Goal: Task Accomplishment & Management: Complete application form

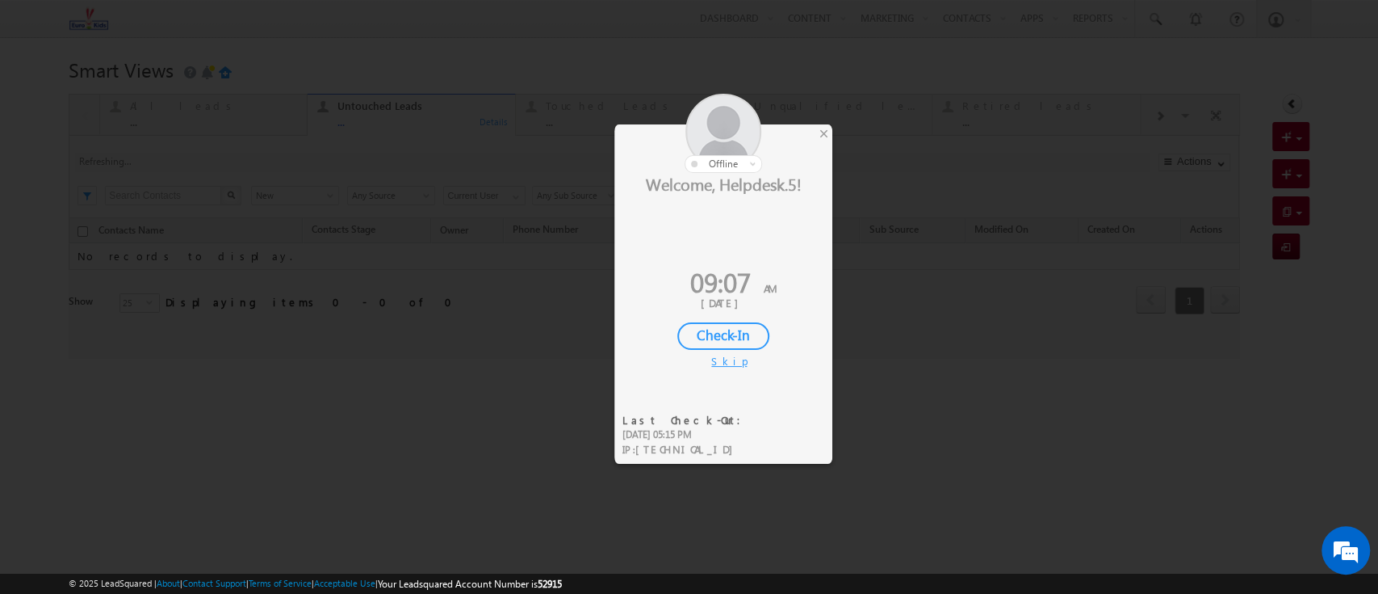
click at [833, 134] on div at bounding box center [689, 297] width 1378 height 594
click at [817, 136] on div "×" at bounding box center [824, 133] width 17 height 18
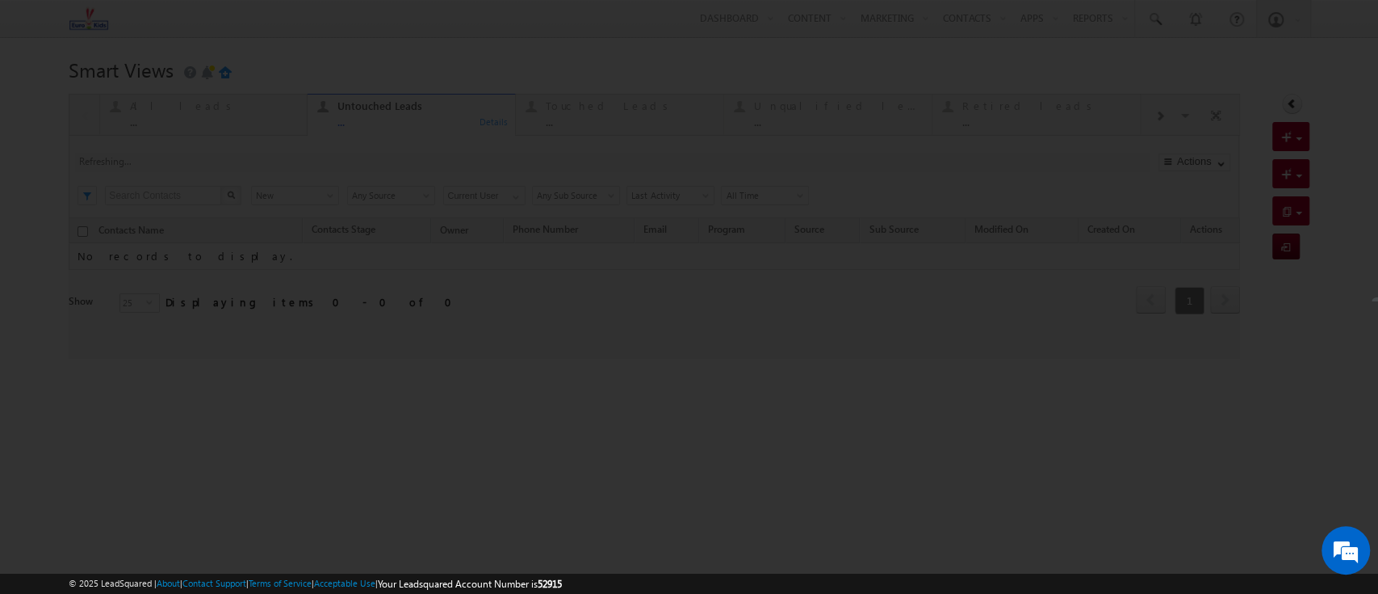
click at [859, 87] on div at bounding box center [689, 297] width 1378 height 594
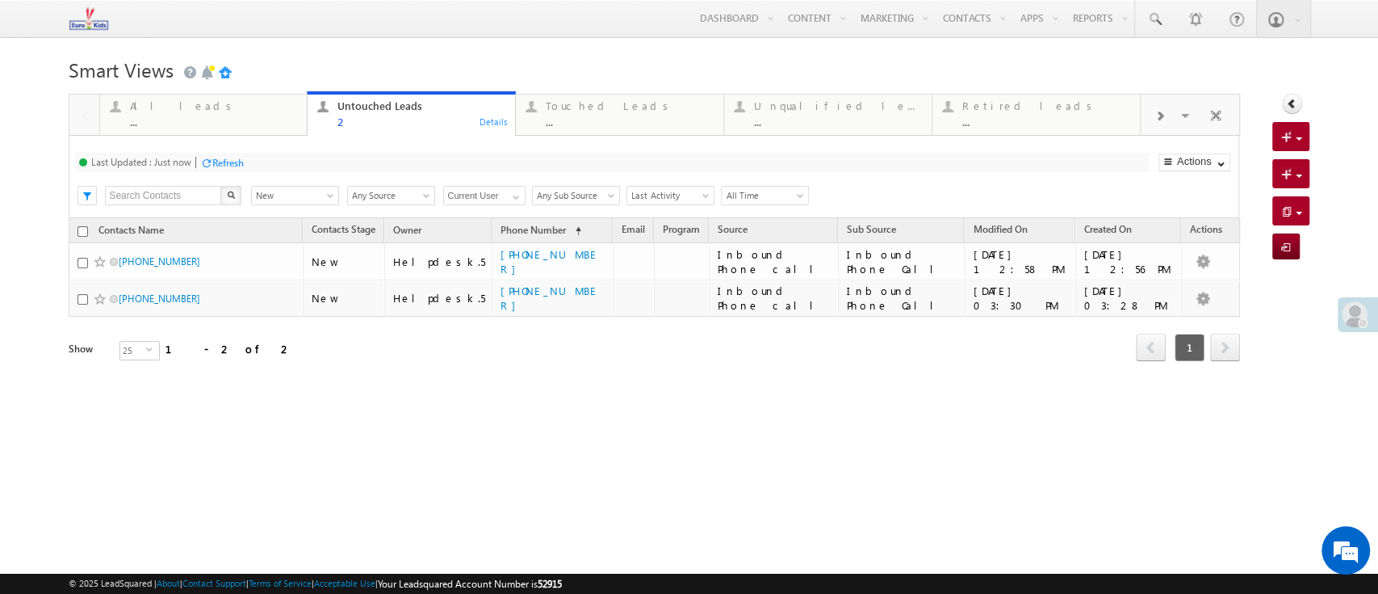
drag, startPoint x: 556, startPoint y: 64, endPoint x: 575, endPoint y: 47, distance: 25.8
click at [556, 63] on h1 "Smart Views Getting Started" at bounding box center [689, 67] width 1240 height 31
click at [665, 42] on body "Menu Helpdesk.5 helpd esk.5 @euro kidsg roup. com" at bounding box center [689, 228] width 1378 height 456
click at [743, 76] on h1 "Smart Views Getting Started" at bounding box center [689, 67] width 1240 height 31
click at [773, 448] on div "Smart Views Getting Started Quick Add Contacts Activity Form Activity Form All …" at bounding box center [689, 254] width 1240 height 404
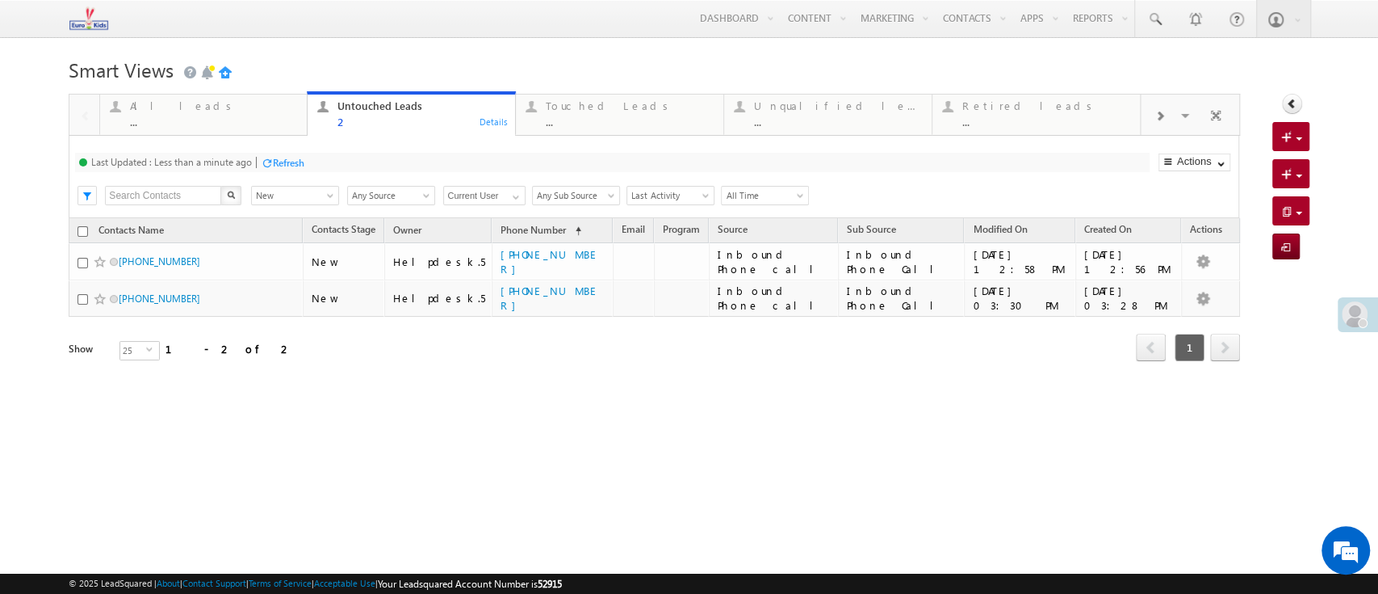
click at [630, 73] on h1 "Smart Views Getting Started" at bounding box center [689, 67] width 1240 height 31
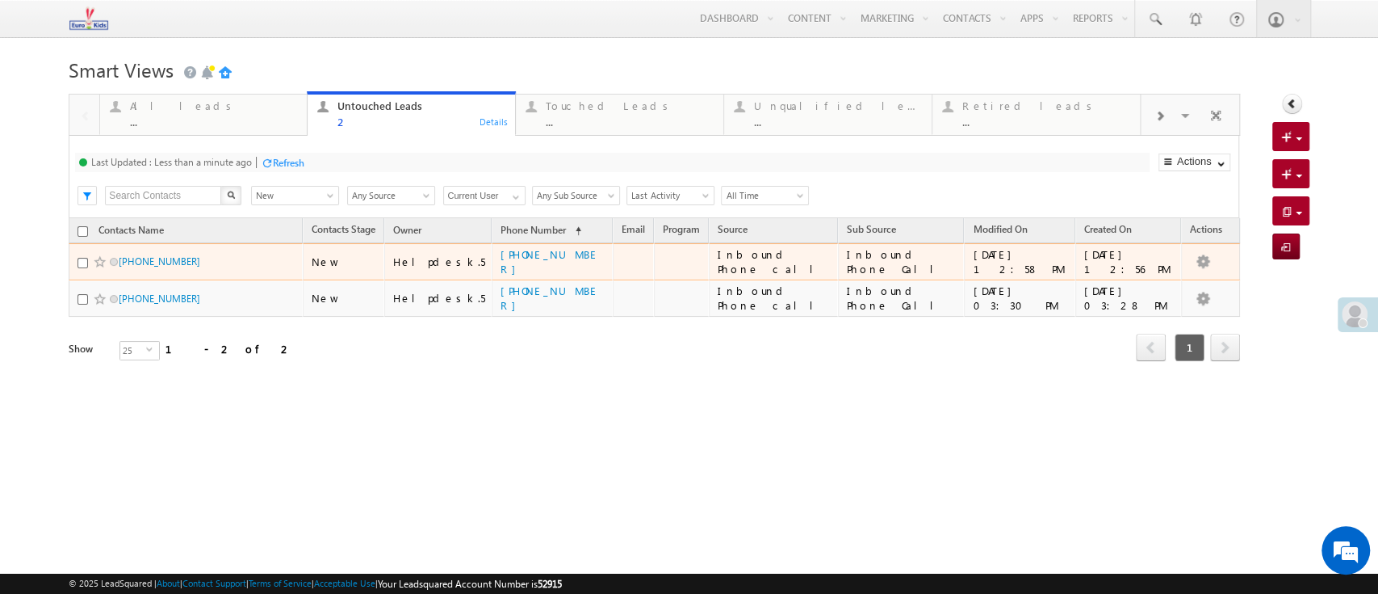
drag, startPoint x: 166, startPoint y: 262, endPoint x: 185, endPoint y: 269, distance: 19.7
click at [185, 269] on span "[PHONE_NUMBER]" at bounding box center [178, 261] width 118 height 15
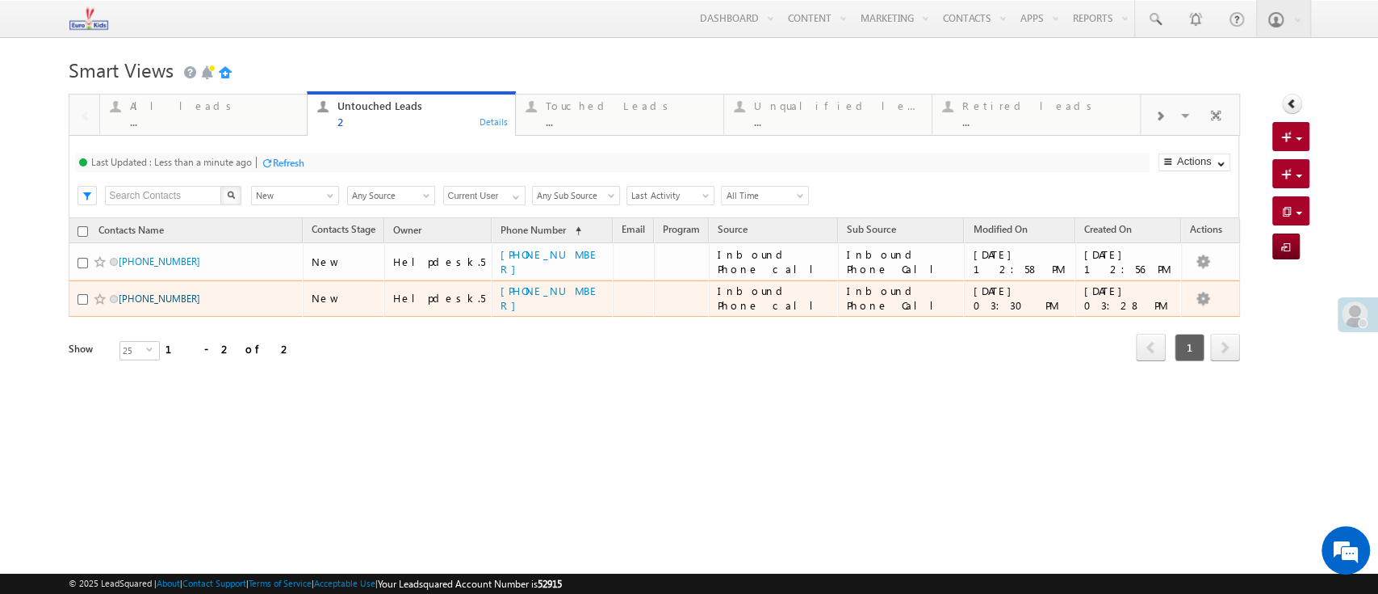
drag, startPoint x: 195, startPoint y: 300, endPoint x: 178, endPoint y: 300, distance: 17.0
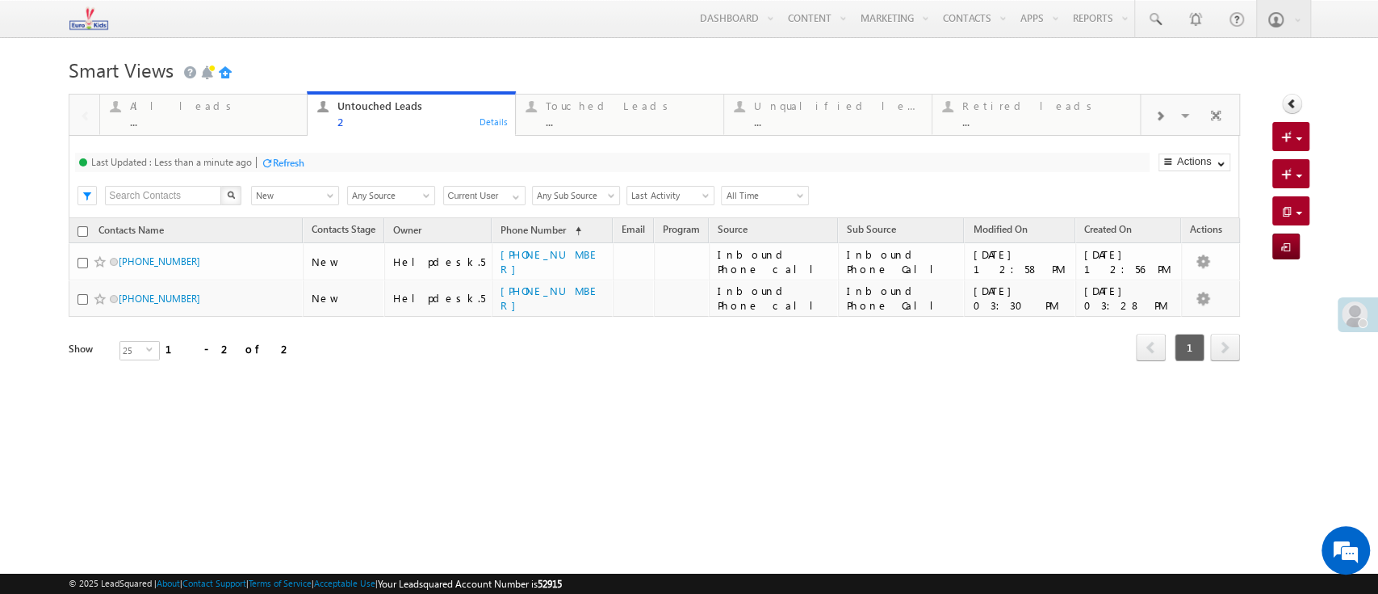
drag, startPoint x: 728, startPoint y: 436, endPoint x: 739, endPoint y: 45, distance: 391.0
click at [728, 430] on div "Smart Views Getting Started Quick Add Contacts Activity Form Activity Form All …" at bounding box center [689, 254] width 1240 height 404
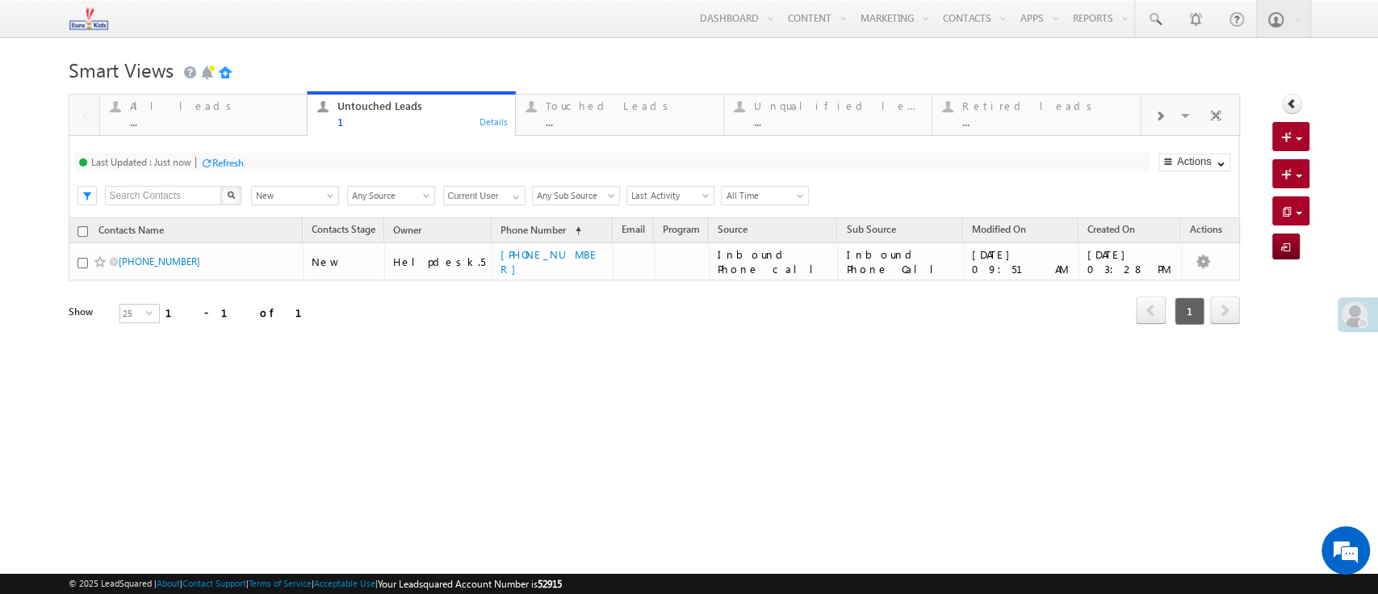
click at [544, 31] on div "Menu Helpdesk.5 helpd esk.5 @euro kidsg roup. com Light house Learn ing Priva t…" at bounding box center [689, 19] width 1240 height 38
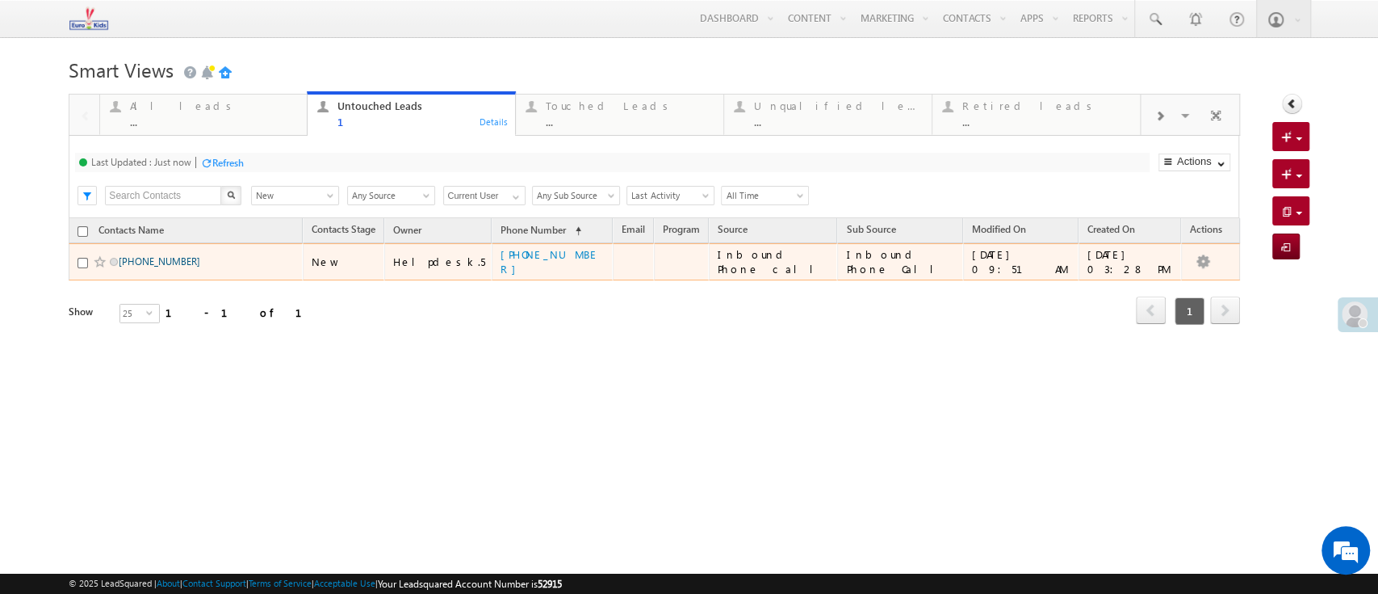
drag, startPoint x: 166, startPoint y: 269, endPoint x: 149, endPoint y: 262, distance: 18.5
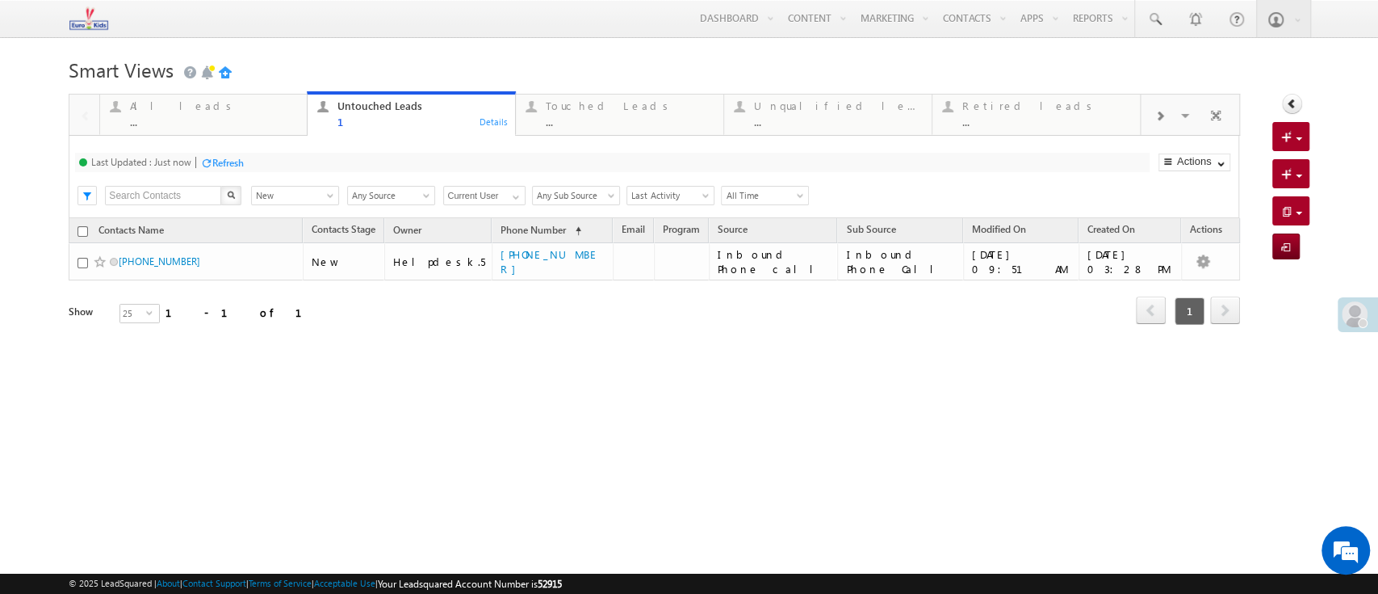
click at [449, 330] on div "Contacts Name Contacts Stage Owner Phone Number (sorted ascending) Email Progra…" at bounding box center [654, 283] width 1171 height 131
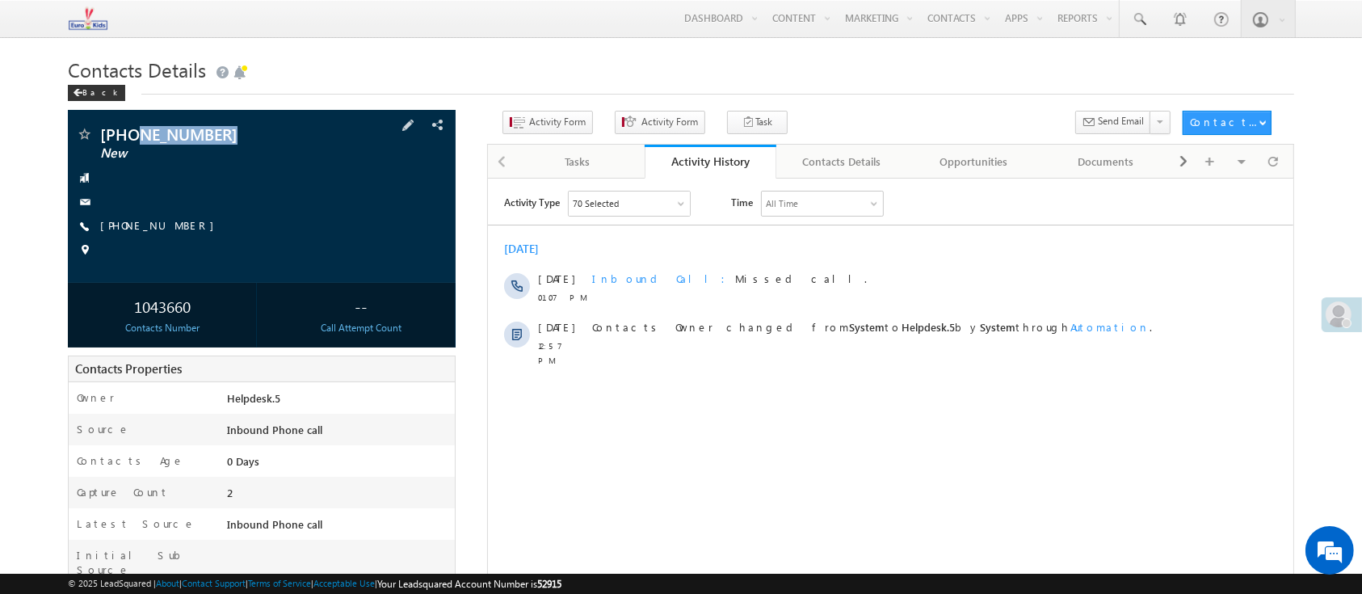
drag, startPoint x: 191, startPoint y: 139, endPoint x: 138, endPoint y: 133, distance: 53.6
click at [138, 133] on span "[PHONE_NUMBER]" at bounding box center [220, 134] width 241 height 16
click at [581, 117] on button "Activity Form" at bounding box center [547, 122] width 90 height 23
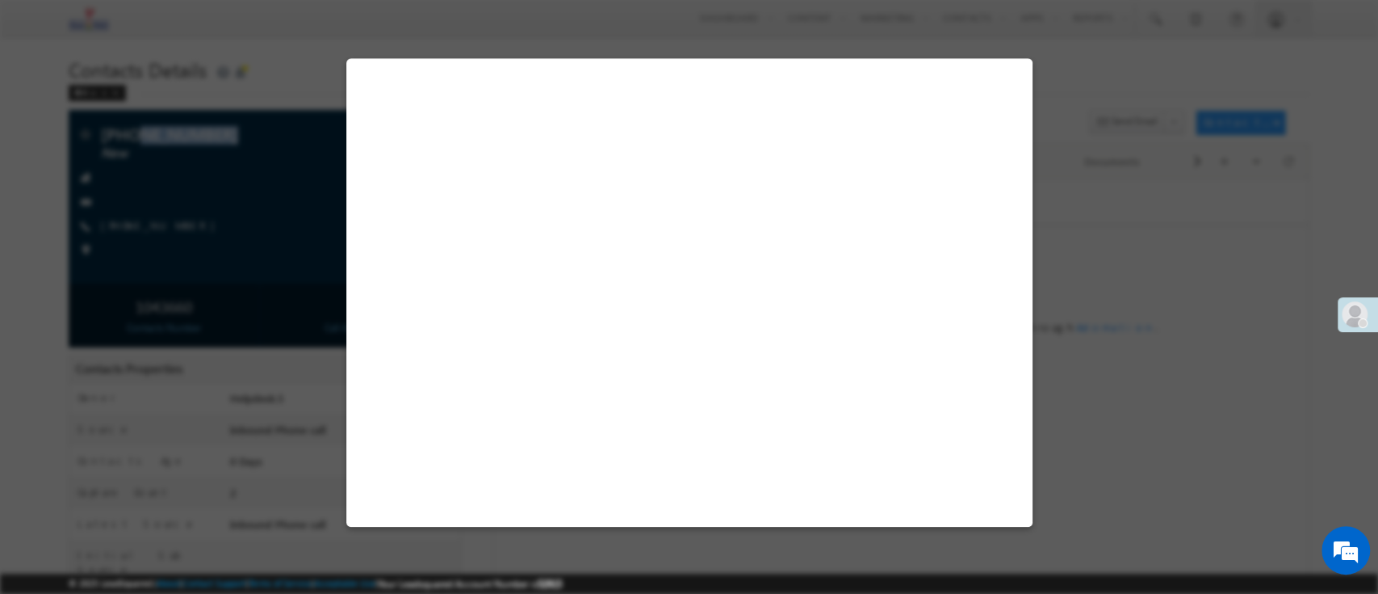
select select "Admissions"
select select "Inbound Phone call"
select select "Inbound Phone Call"
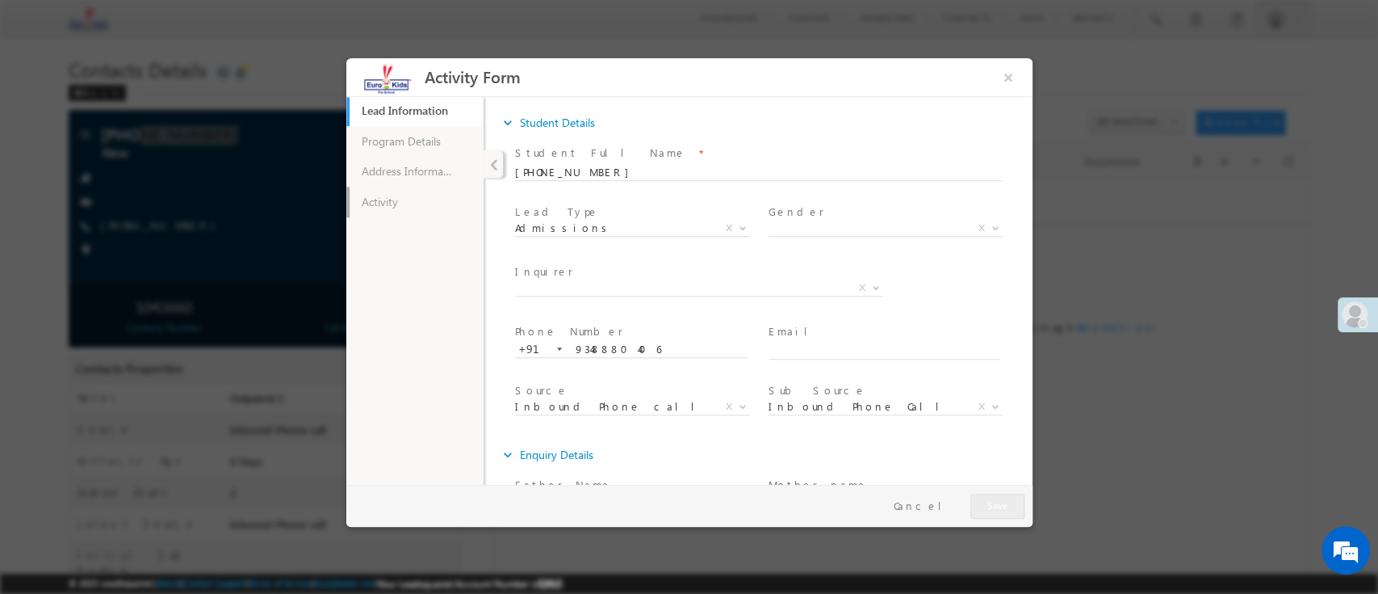
click at [435, 203] on link "Activity" at bounding box center [414, 201] width 137 height 31
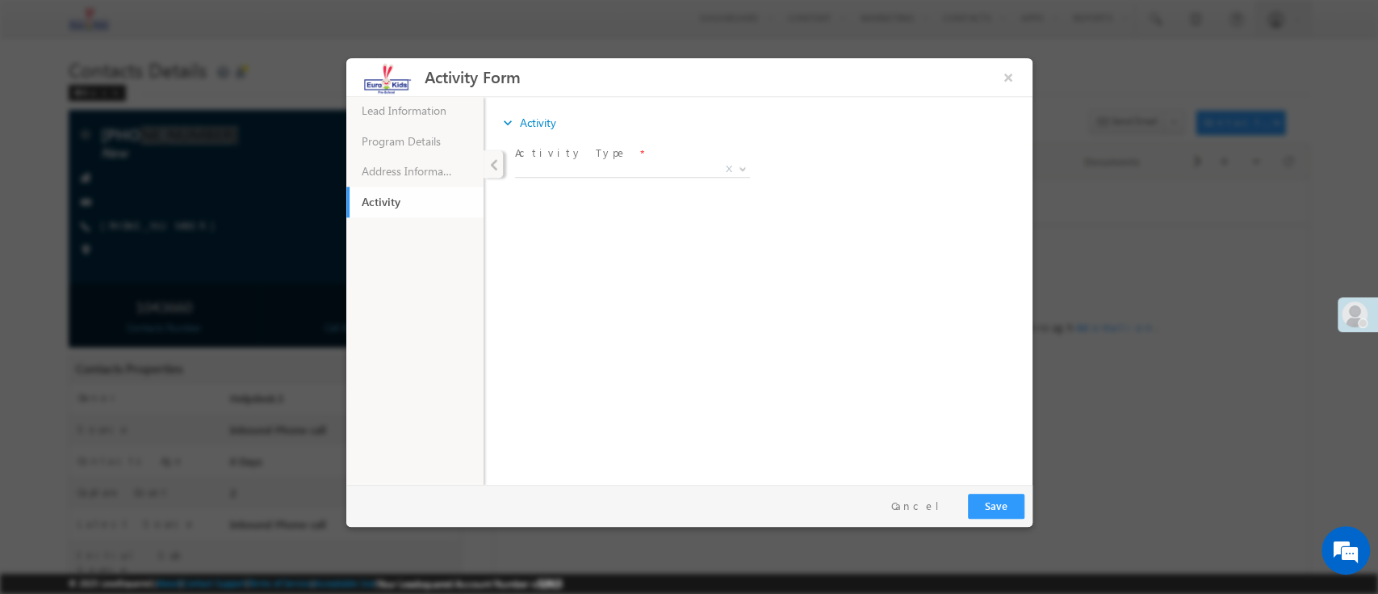
click at [573, 178] on span "X" at bounding box center [631, 172] width 235 height 16
click at [599, 178] on span "X" at bounding box center [631, 172] width 235 height 16
click at [598, 178] on body "Activity Form × Lead Information" at bounding box center [689, 270] width 686 height 426
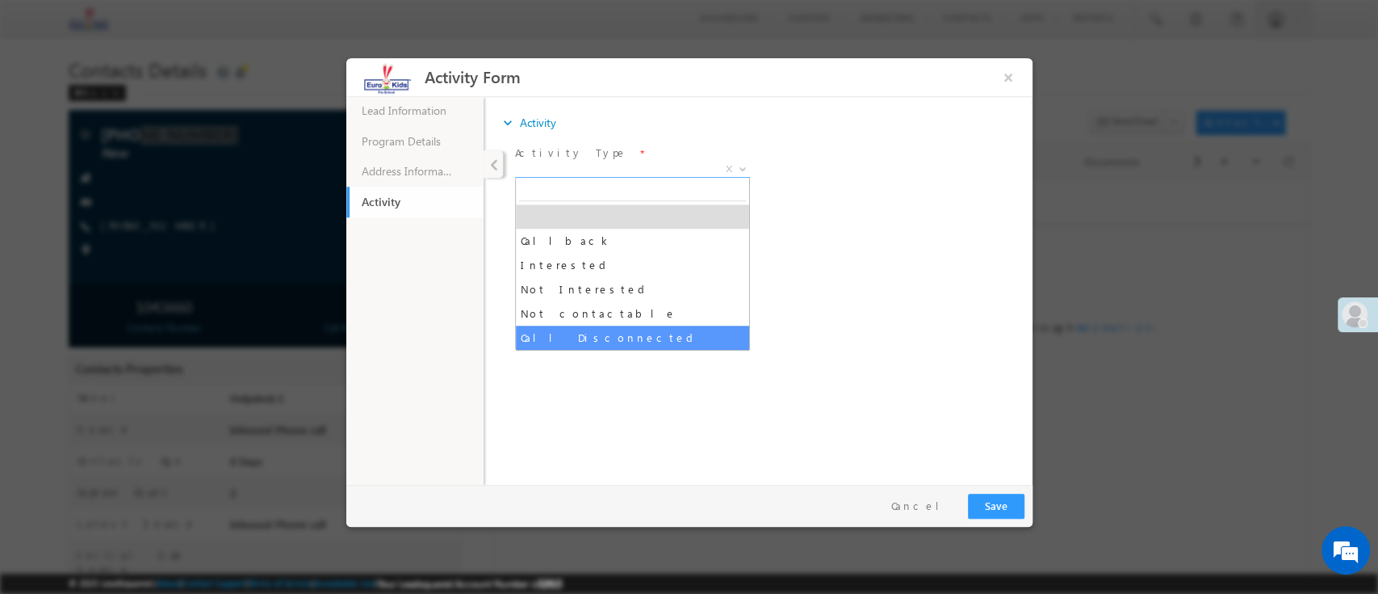
drag, startPoint x: 581, startPoint y: 327, endPoint x: 606, endPoint y: 319, distance: 26.3
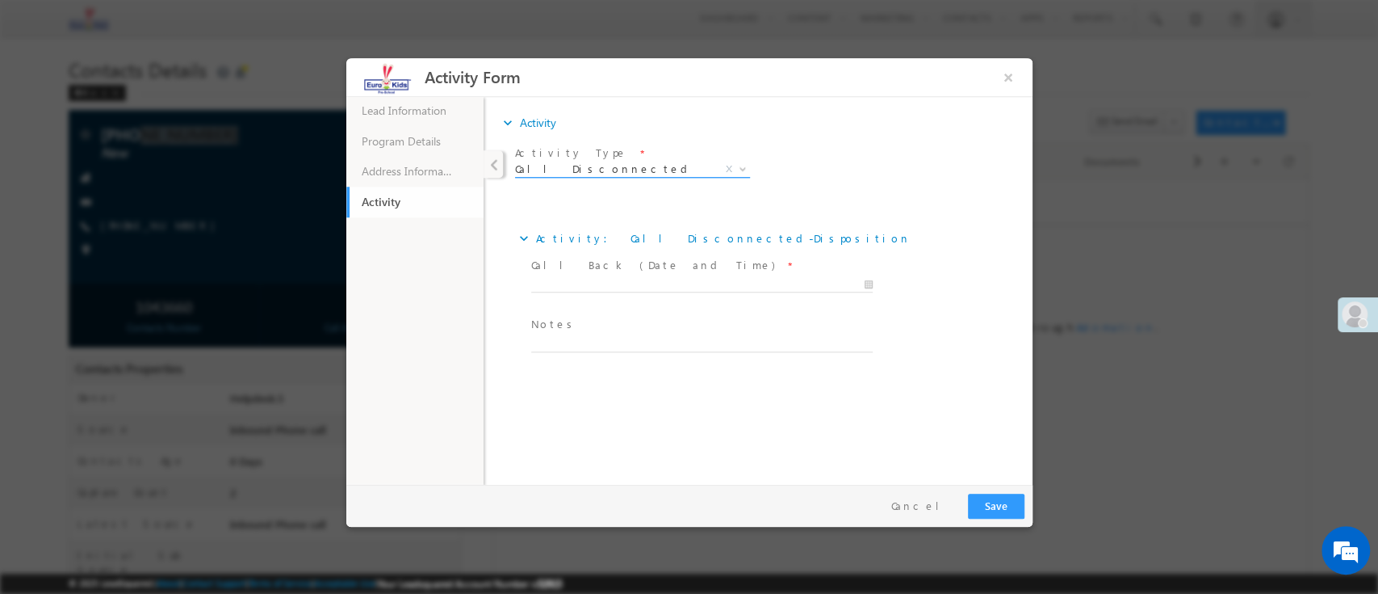
click at [600, 170] on span "Call Disconnected" at bounding box center [612, 168] width 196 height 15
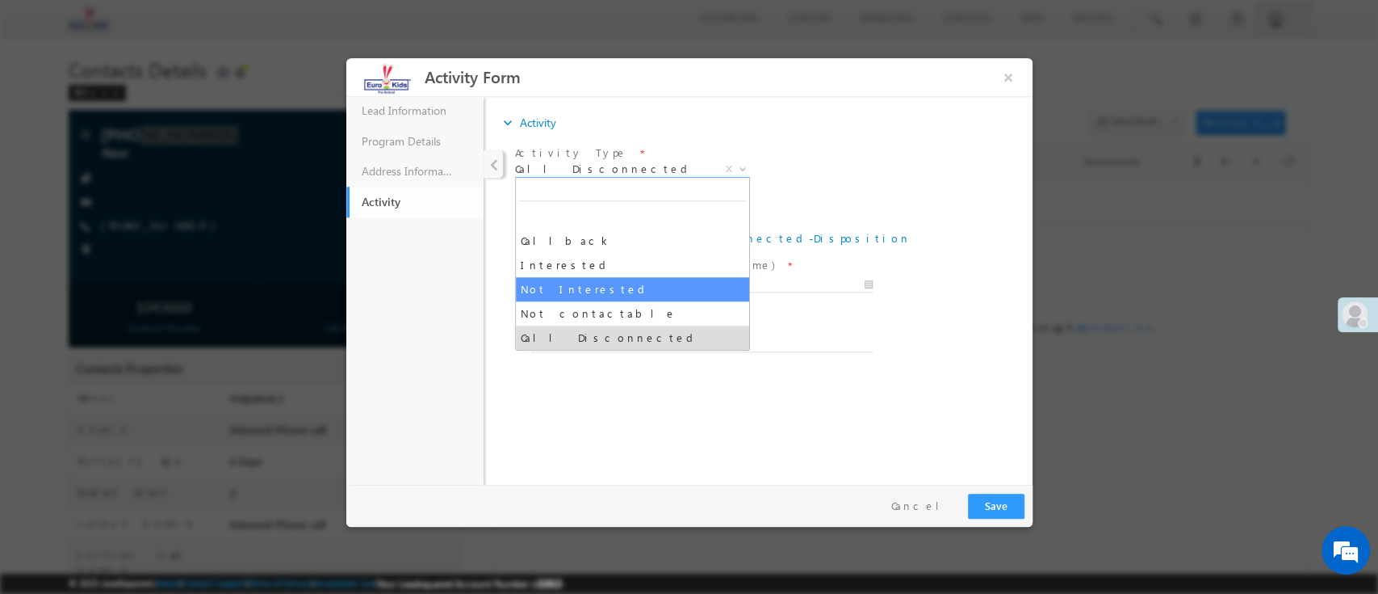
select select "Not contactable"
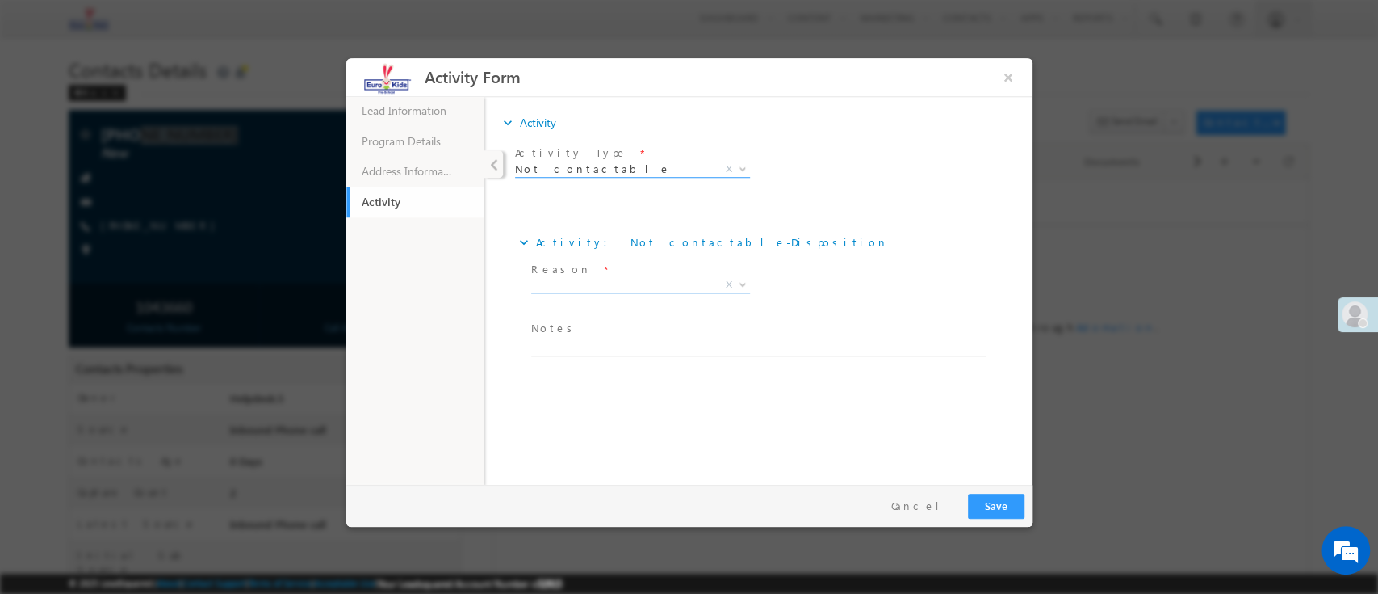
click at [606, 285] on span "X" at bounding box center [640, 284] width 219 height 16
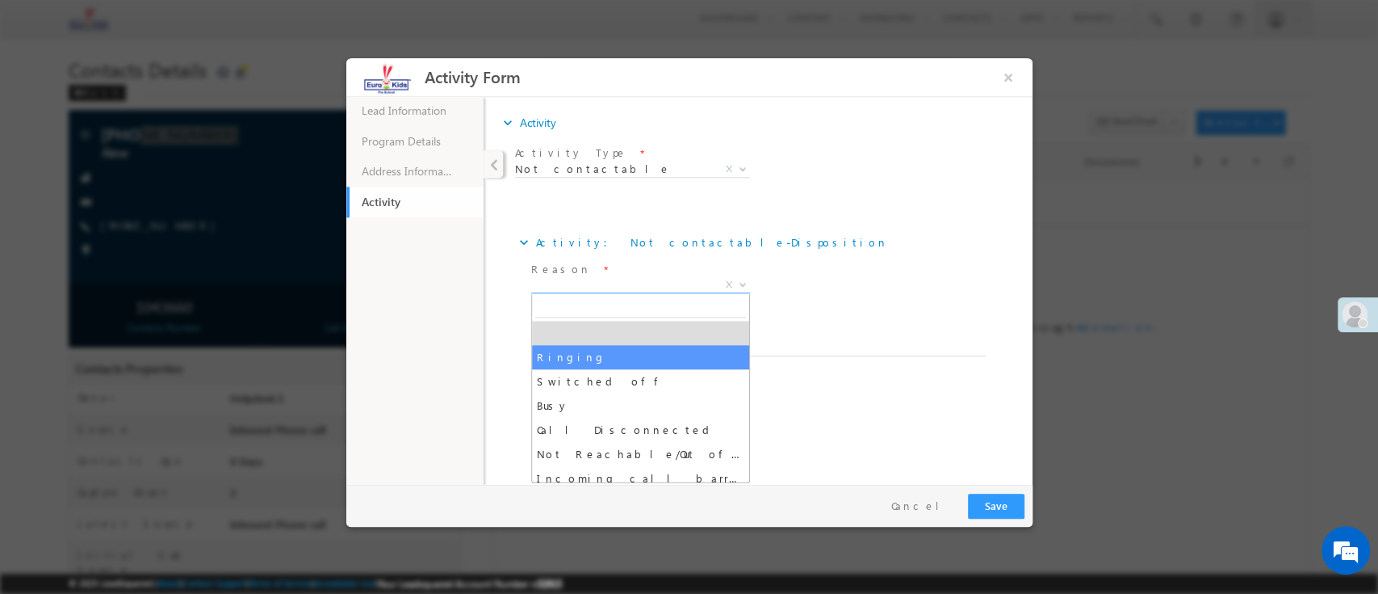
select select "Ringing"
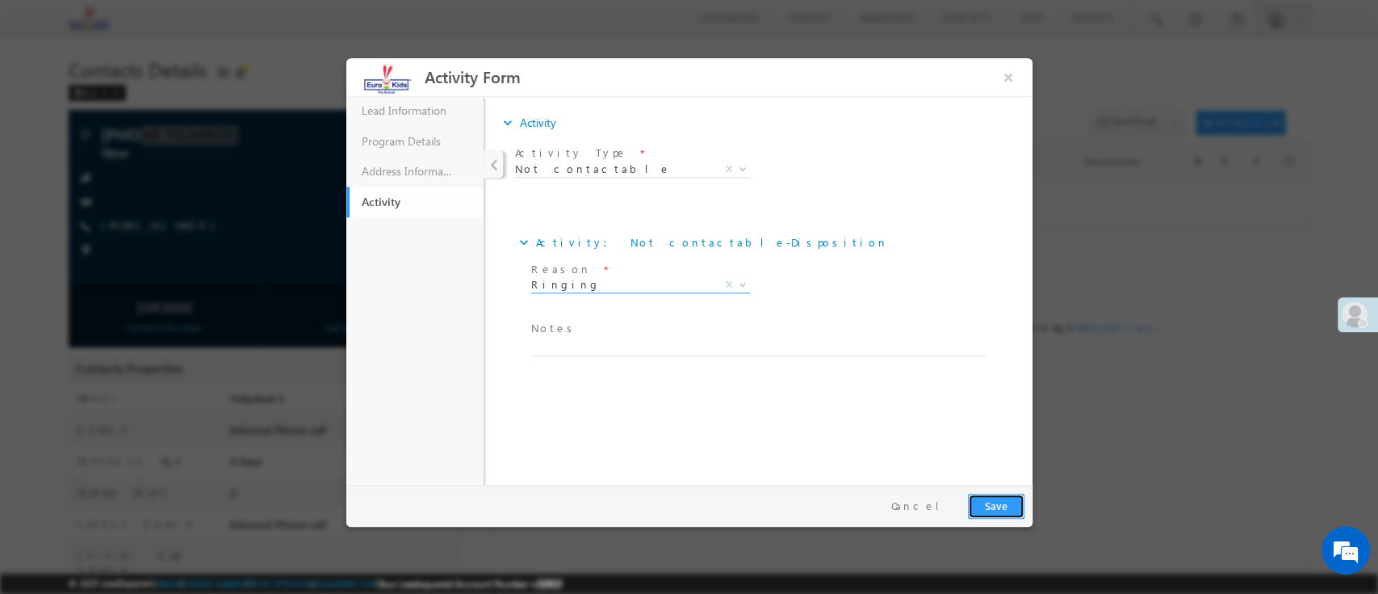
click at [1001, 497] on button "Save" at bounding box center [995, 505] width 57 height 25
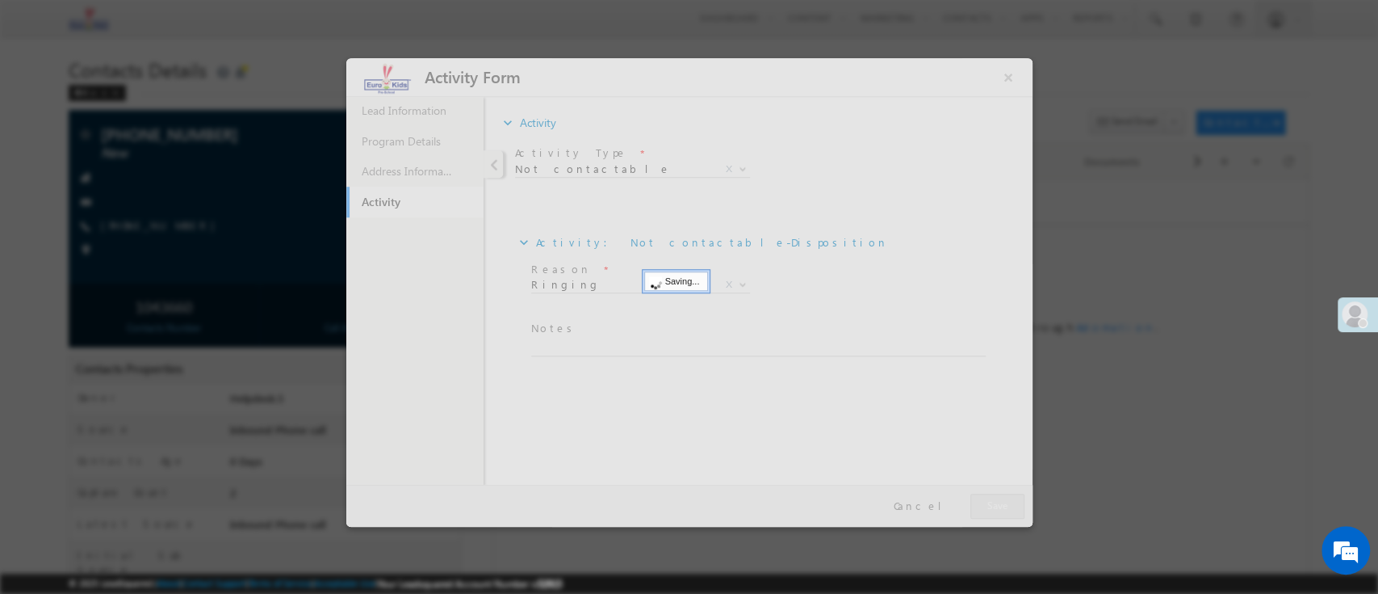
drag, startPoint x: 1128, startPoint y: 524, endPoint x: 1106, endPoint y: 494, distance: 37.0
click at [1127, 522] on div at bounding box center [689, 297] width 1378 height 594
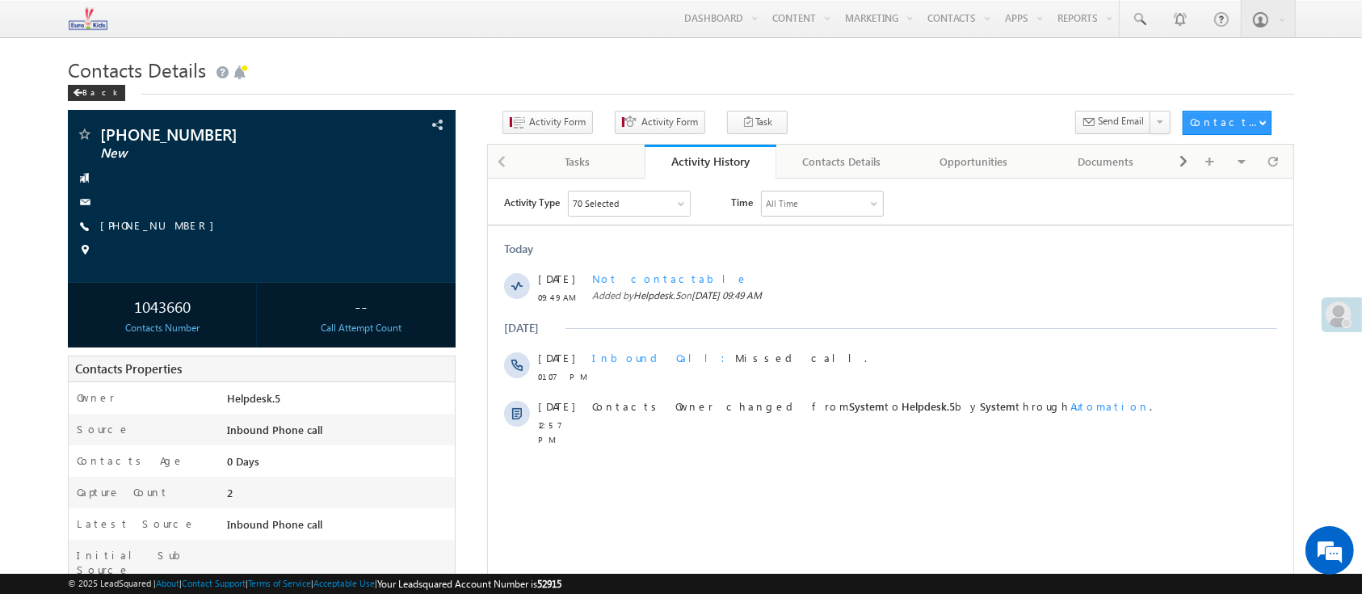
click at [853, 69] on h1 "Contacts Details" at bounding box center [680, 67] width 1225 height 31
click at [143, 137] on span "+91-9902823778" at bounding box center [220, 134] width 241 height 16
click at [227, 154] on span "New" at bounding box center [220, 153] width 241 height 16
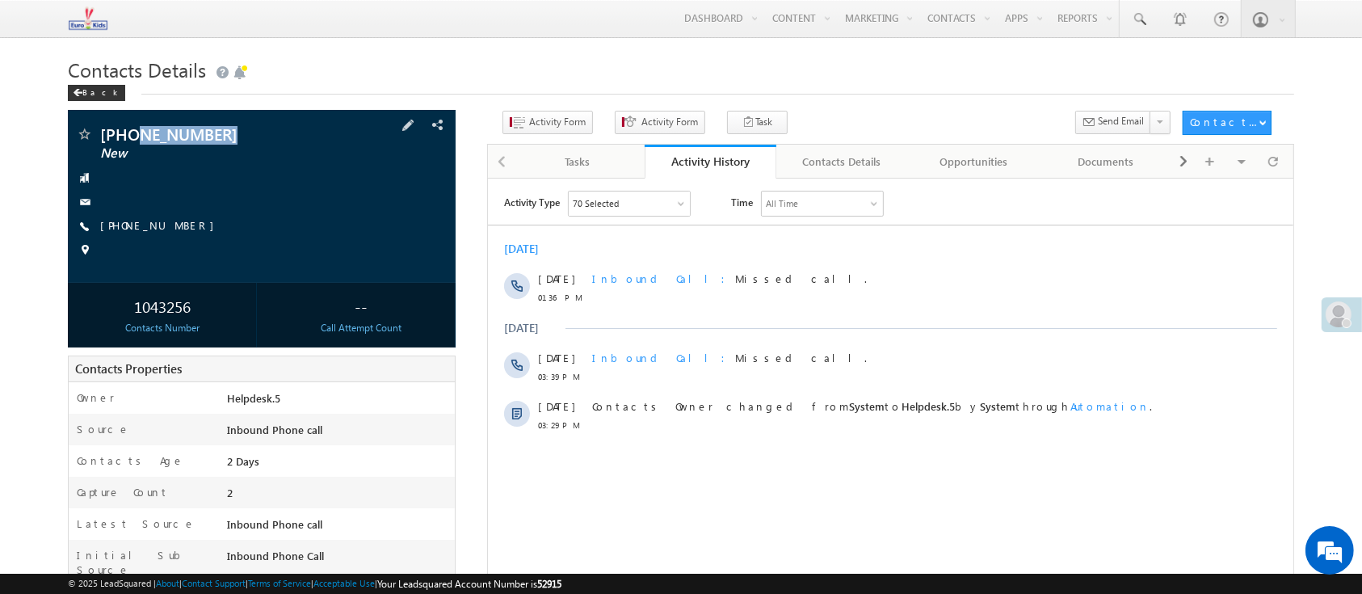
drag, startPoint x: 237, startPoint y: 138, endPoint x: 136, endPoint y: 138, distance: 100.9
click at [136, 138] on span "+91-9902823778" at bounding box center [220, 134] width 241 height 16
copy span "9902823778"
drag, startPoint x: 869, startPoint y: 329, endPoint x: 854, endPoint y: 329, distance: 14.6
click at [871, 328] on div "Aug 2025" at bounding box center [889, 327] width 805 height 15
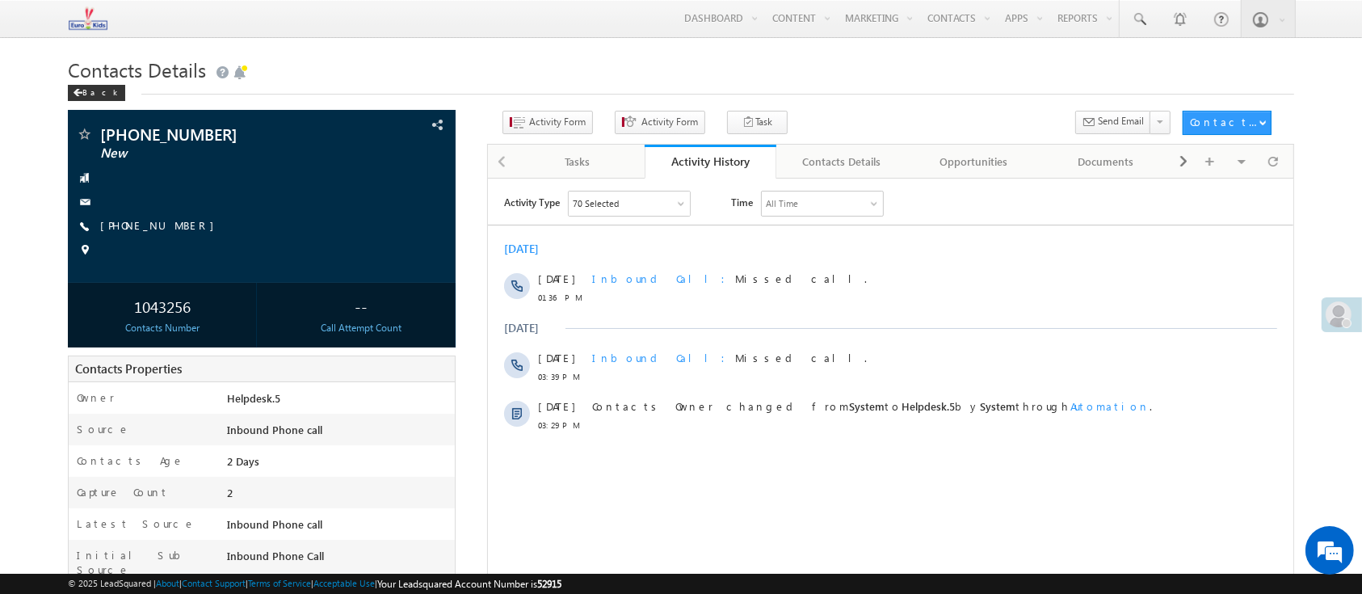
click at [549, 57] on h1 "Contacts Details" at bounding box center [680, 67] width 1225 height 31
click at [911, 452] on div "Activity Type 70 Selected Select All Sales Activities 1 Sales Activity Email Ac…" at bounding box center [889, 392] width 805 height 404
click at [512, 126] on icon "button" at bounding box center [518, 122] width 13 height 15
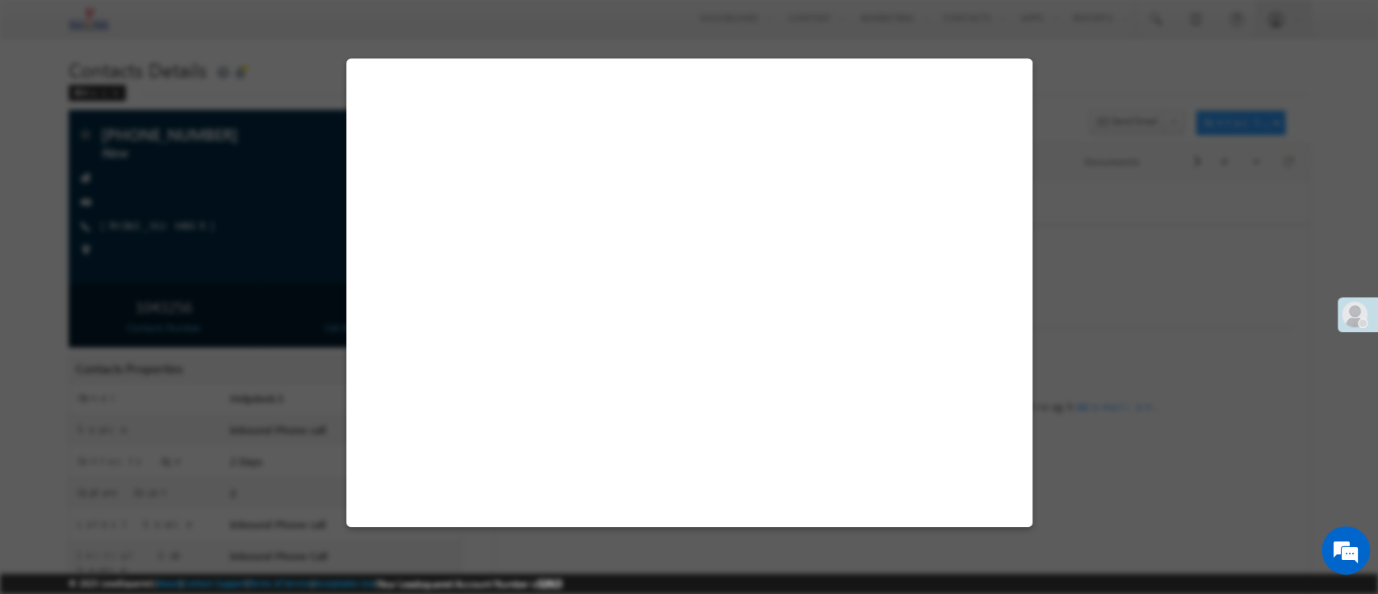
select select "Admissions"
select select "Inbound Phone call"
select select "Inbound Phone Call"
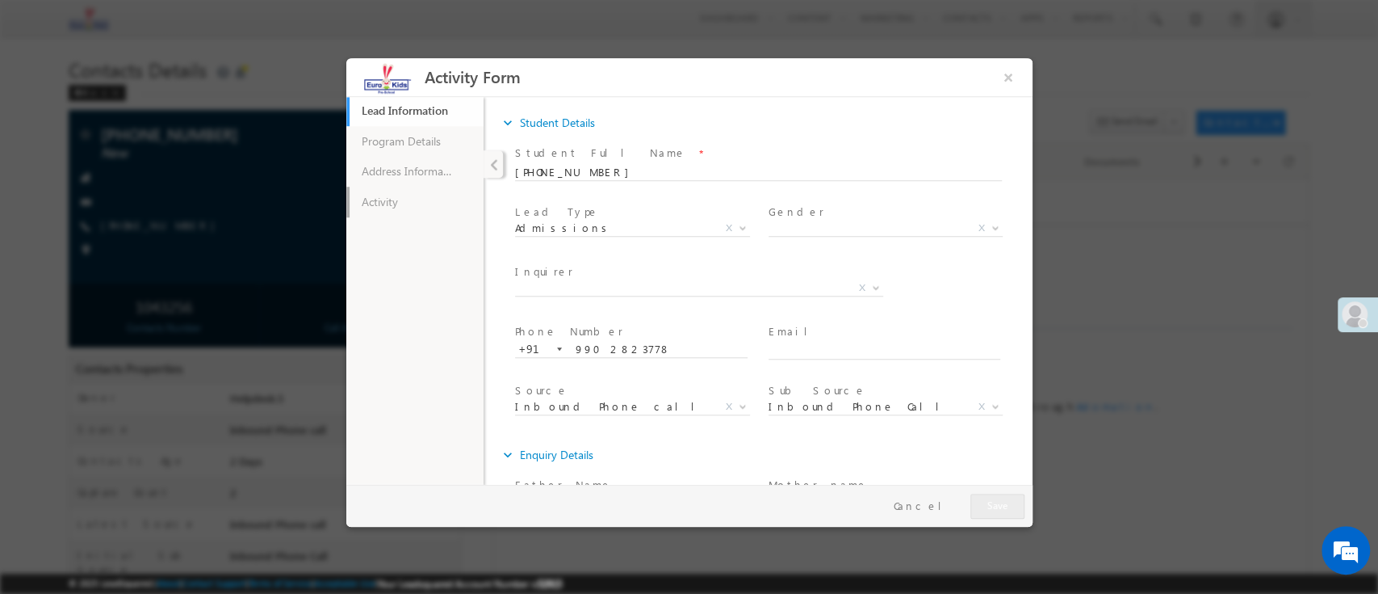
click at [408, 195] on link "Activity" at bounding box center [414, 201] width 137 height 31
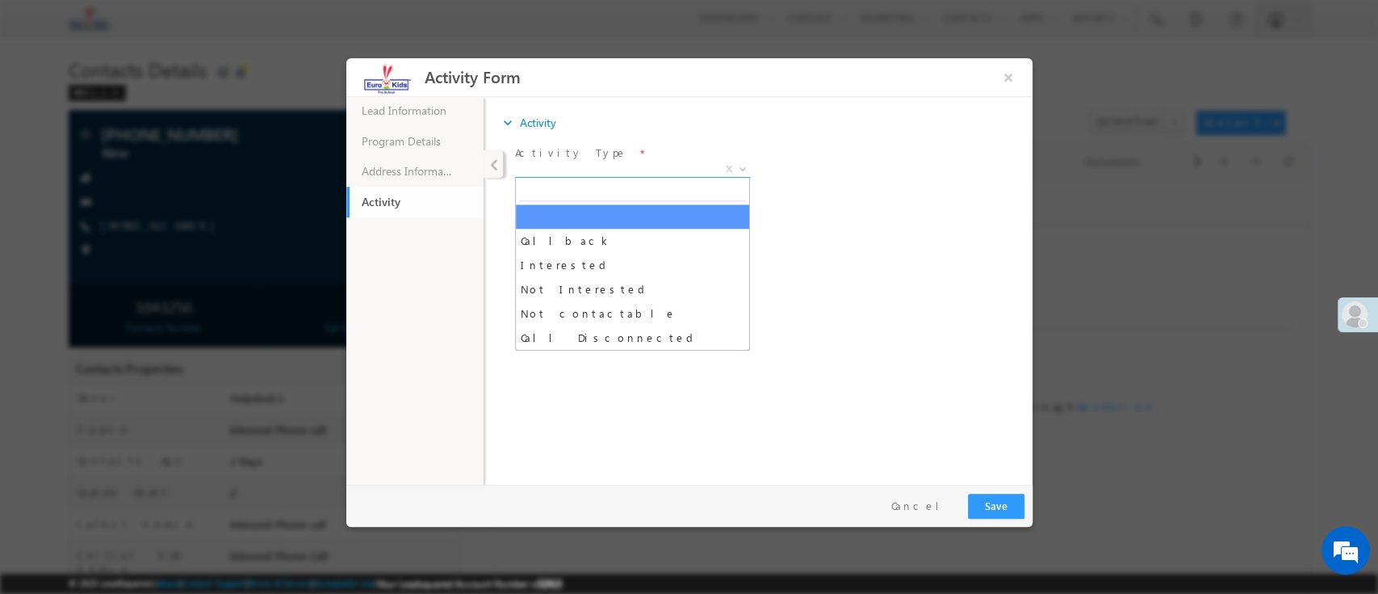
click at [594, 169] on span "X" at bounding box center [631, 169] width 235 height 16
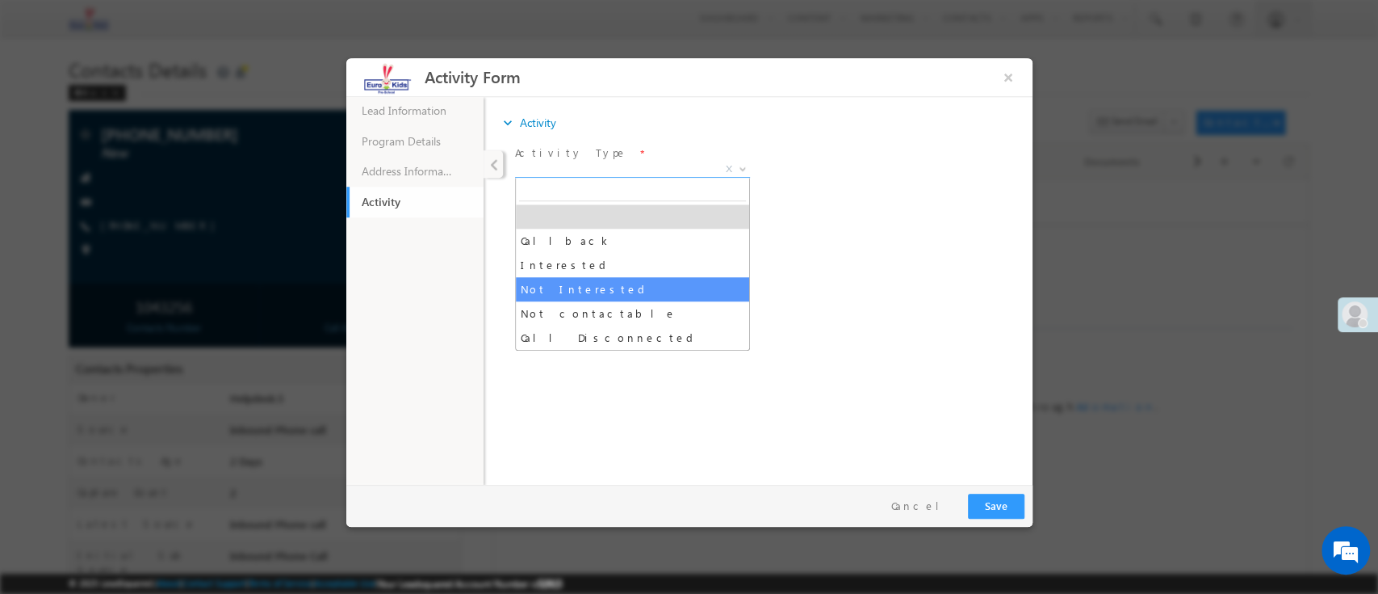
select select "Not Interested"
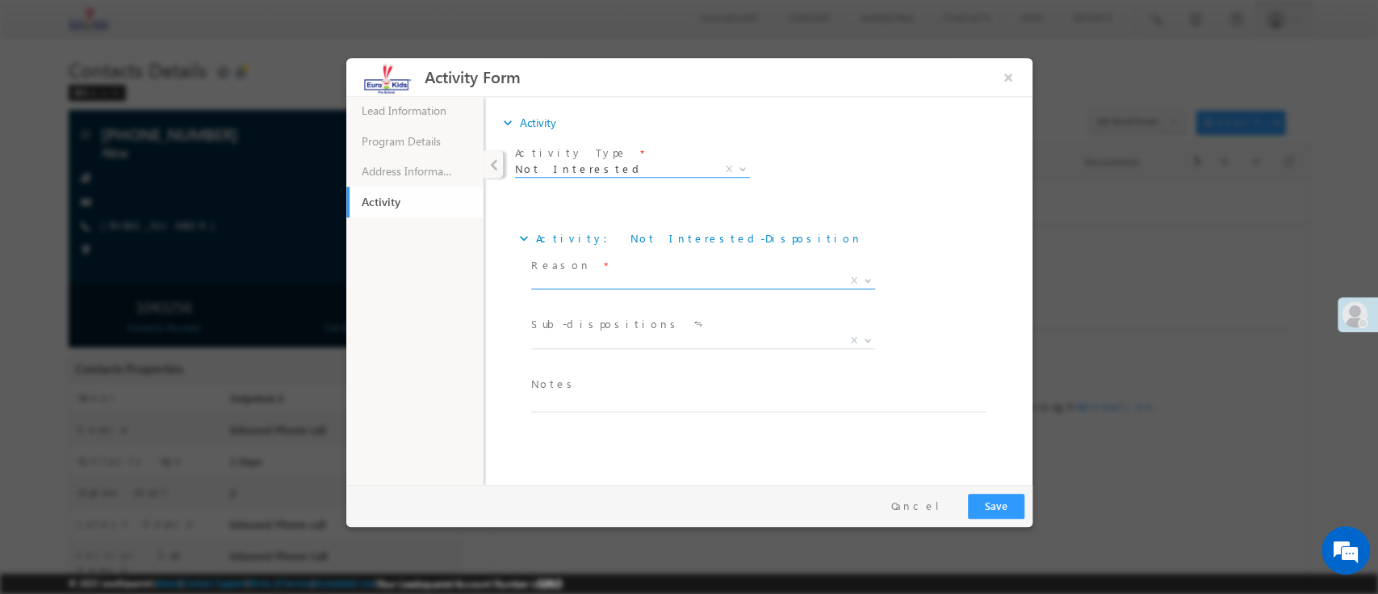
click at [588, 283] on span "X" at bounding box center [703, 280] width 344 height 16
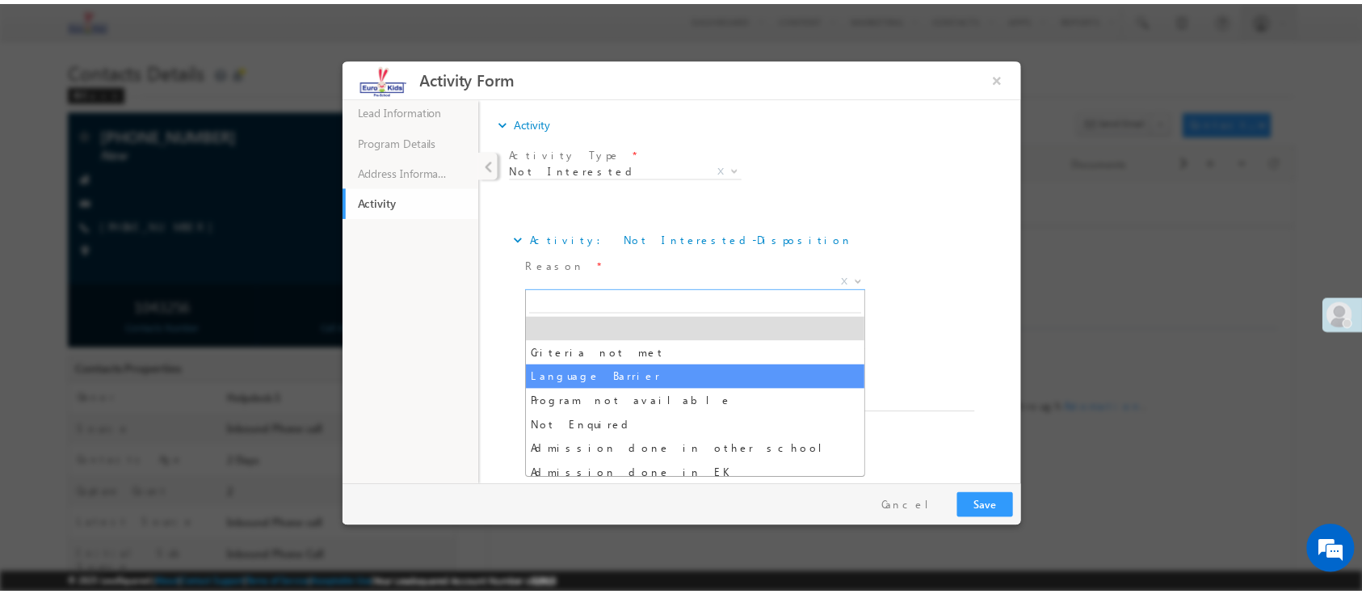
scroll to position [107, 0]
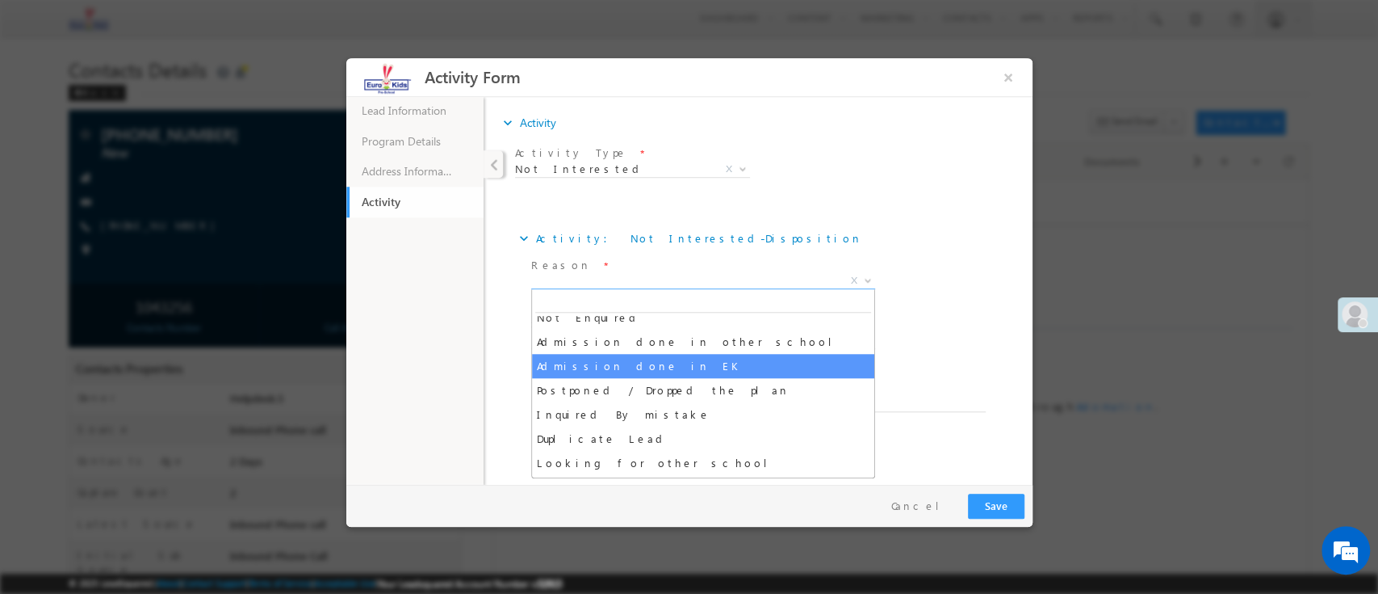
select select "Admission done in EK"
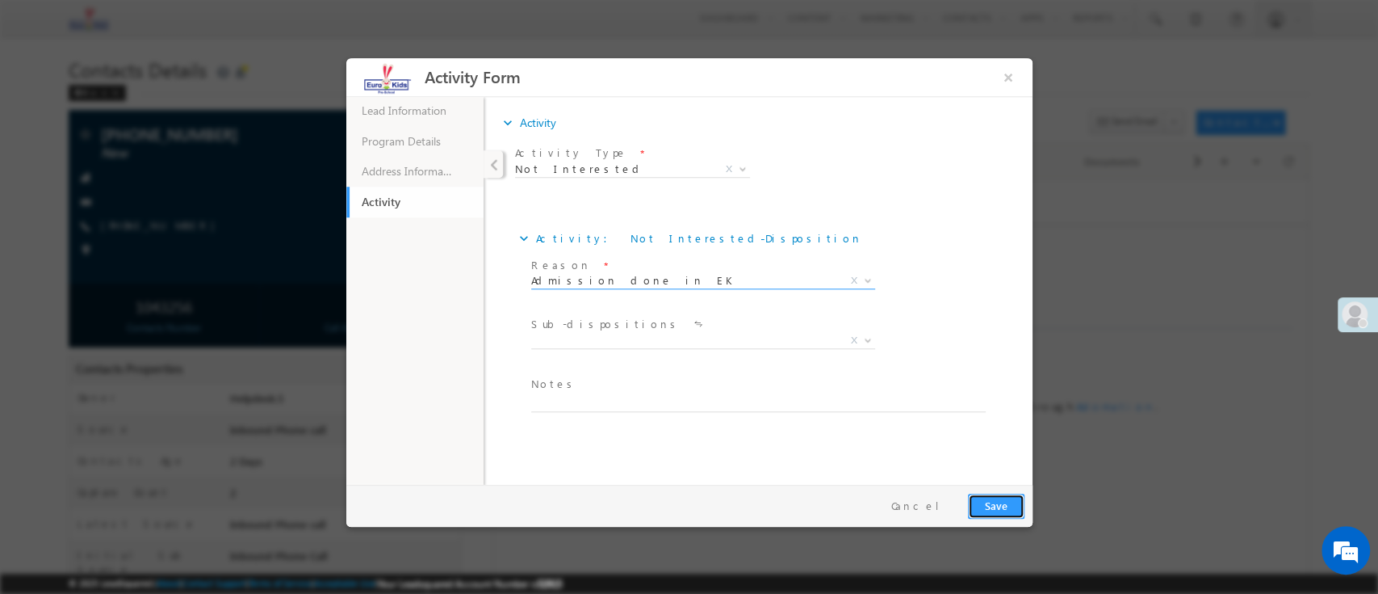
click at [982, 498] on button "Save" at bounding box center [995, 505] width 57 height 25
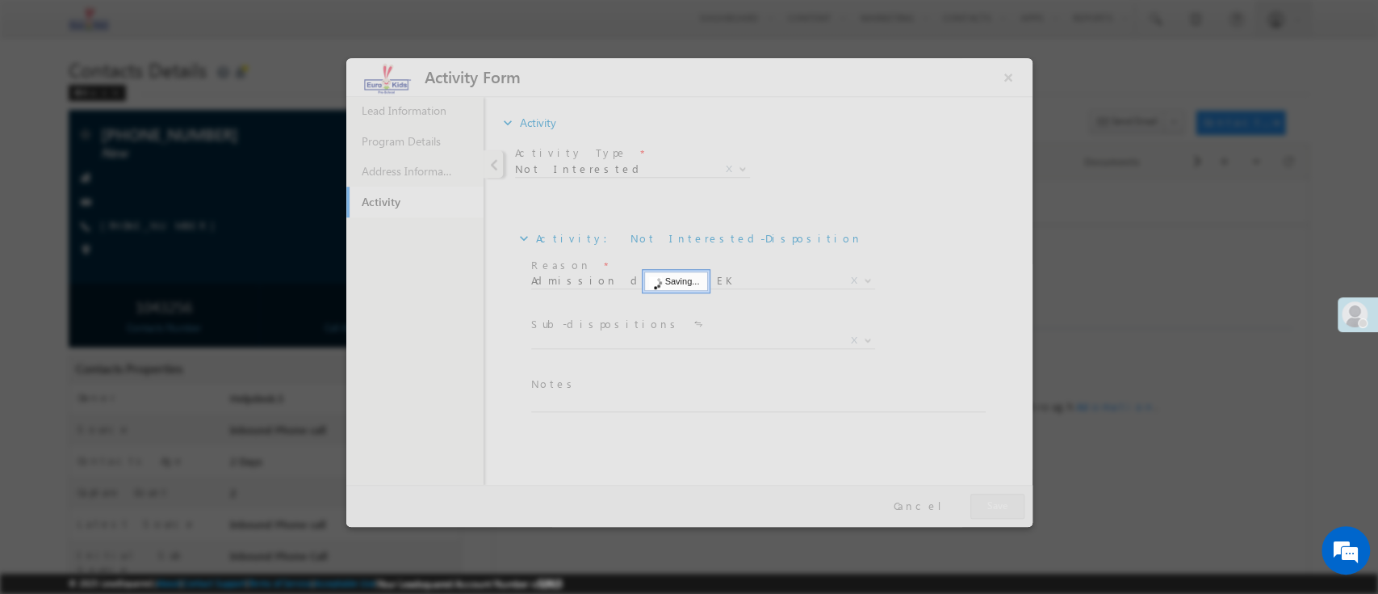
click at [1193, 468] on div at bounding box center [689, 297] width 1378 height 594
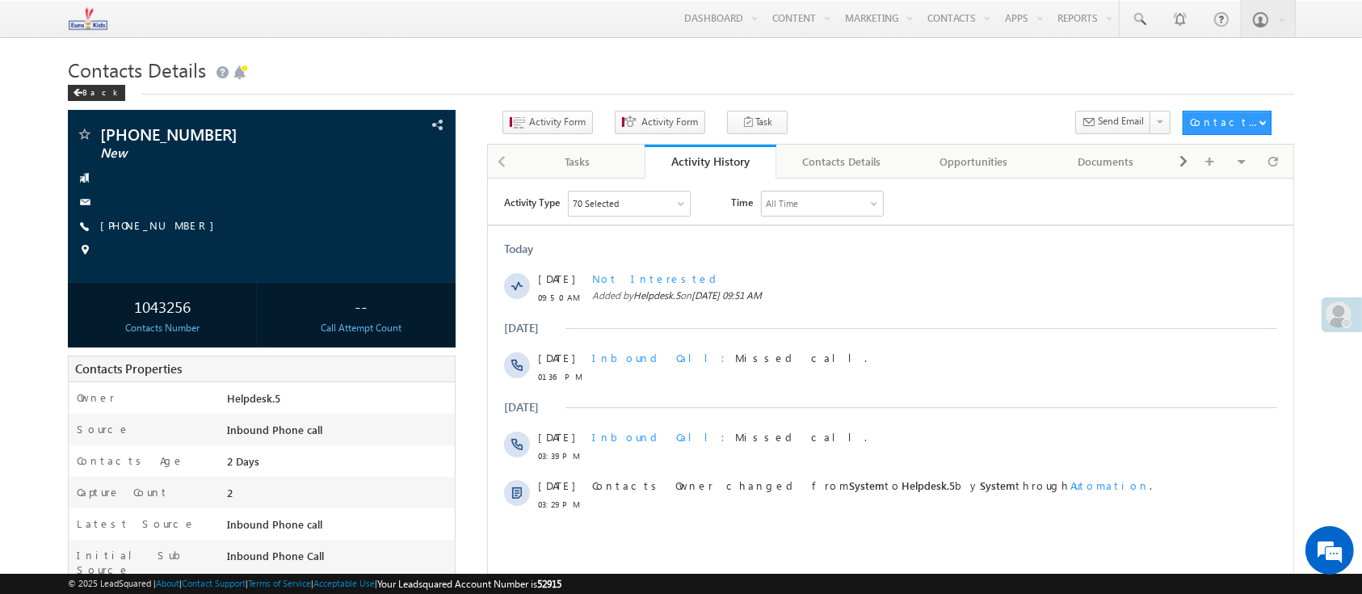
click at [929, 73] on h1 "Contacts Details" at bounding box center [680, 67] width 1225 height 31
